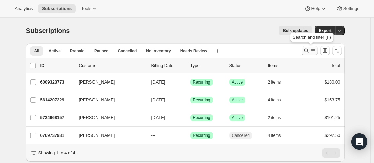
click at [309, 50] on icon "Search and filter results" at bounding box center [306, 50] width 7 height 7
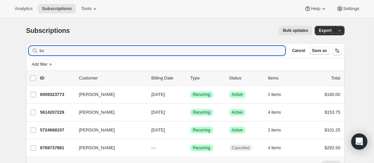
type input "s"
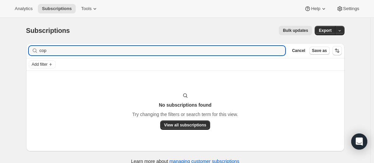
type input "cop"
click at [281, 52] on icon "button" at bounding box center [277, 50] width 7 height 7
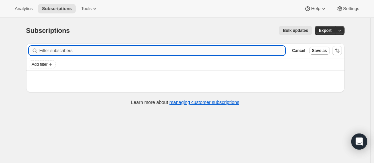
click at [97, 50] on input "Filter subscribers" at bounding box center [163, 50] width 246 height 9
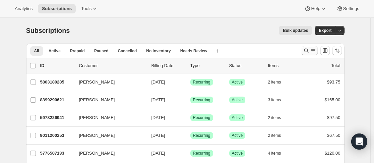
click at [307, 52] on icon "Search and filter results" at bounding box center [306, 51] width 4 height 4
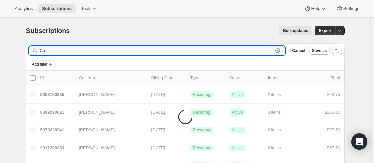
type input "Co"
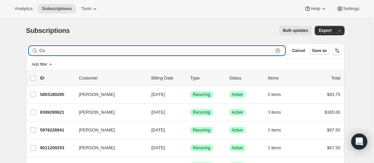
click at [103, 49] on input "Co" at bounding box center [157, 50] width 234 height 9
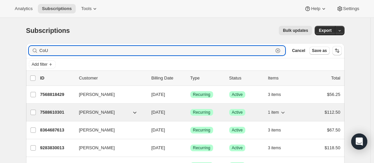
type input "CoU"
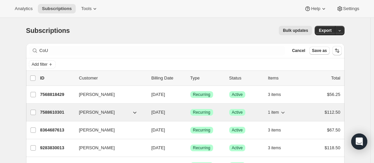
click at [73, 112] on p "7588610301" at bounding box center [56, 112] width 33 height 7
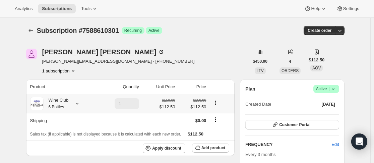
click at [80, 103] on icon at bounding box center [77, 103] width 7 height 7
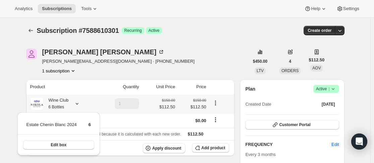
click at [80, 102] on icon at bounding box center [77, 103] width 7 height 7
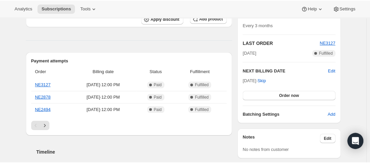
scroll to position [100, 0]
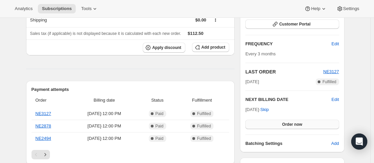
click at [294, 124] on span "Order now" at bounding box center [292, 124] width 20 height 5
click at [294, 124] on span "Click to confirm" at bounding box center [292, 124] width 30 height 5
